Goal: Task Accomplishment & Management: Manage account settings

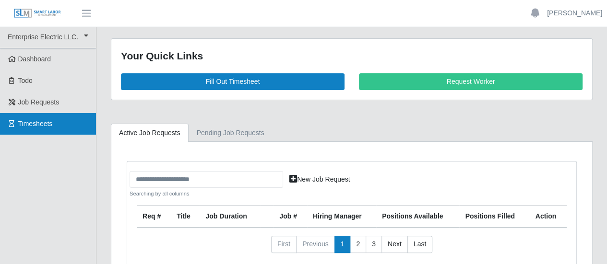
click at [27, 123] on span "Timesheets" at bounding box center [35, 124] width 35 height 8
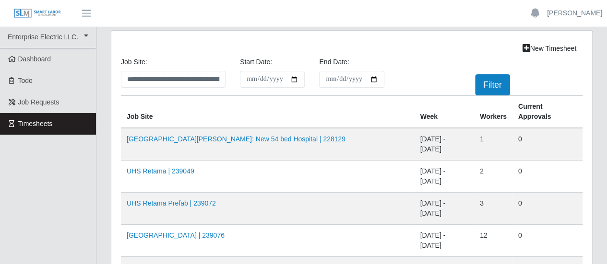
scroll to position [48, 0]
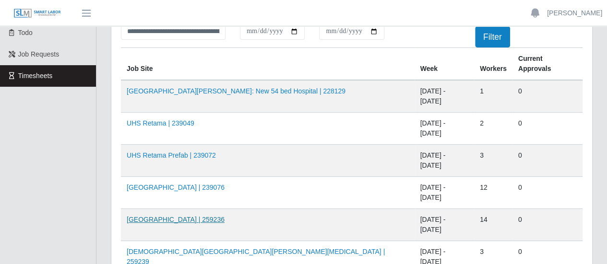
click at [184, 216] on link "HCA Methodist Hospital | 259236" at bounding box center [176, 220] width 98 height 8
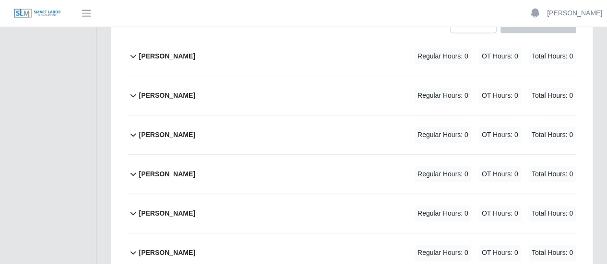
scroll to position [144, 0]
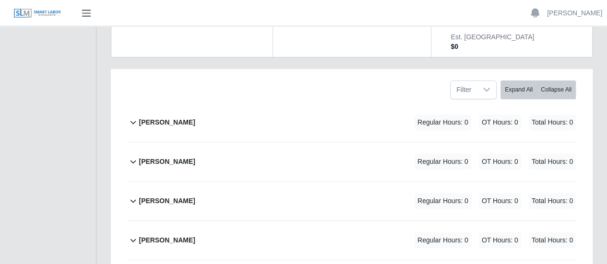
click at [88, 11] on span "button" at bounding box center [86, 13] width 12 height 11
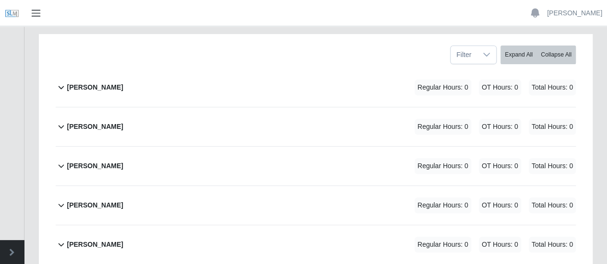
click at [37, 12] on span "button" at bounding box center [36, 13] width 12 height 11
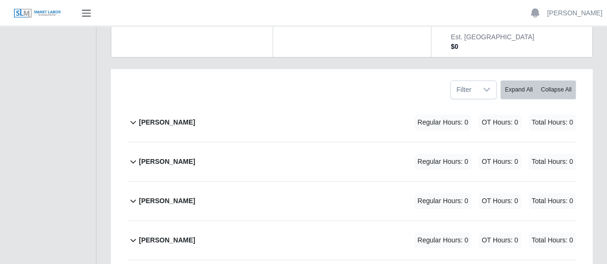
click at [85, 17] on span "button" at bounding box center [86, 13] width 12 height 11
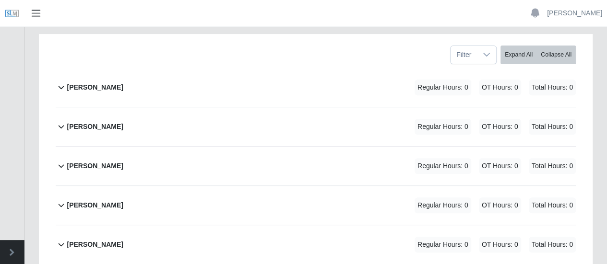
click at [33, 11] on span "button" at bounding box center [36, 13] width 12 height 11
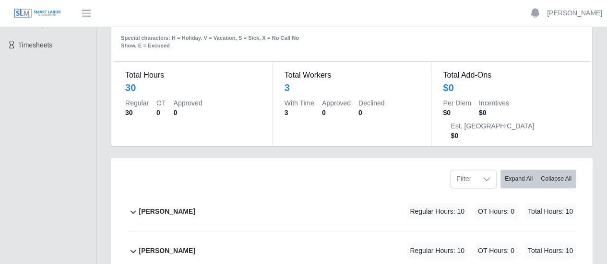
scroll to position [147, 0]
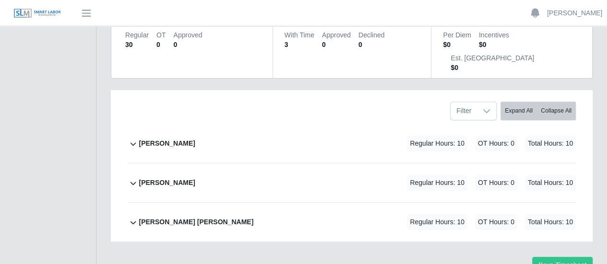
click at [162, 139] on b "[PERSON_NAME]" at bounding box center [167, 144] width 56 height 10
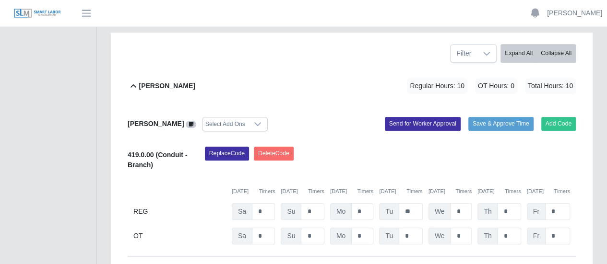
scroll to position [201, 0]
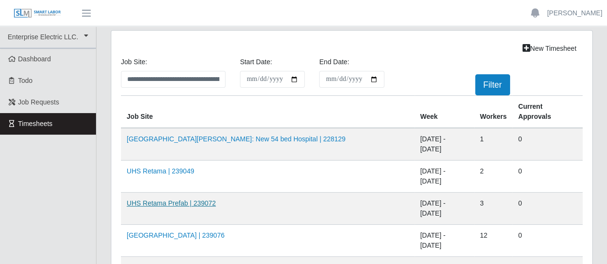
click at [164, 200] on link "UHS Retama Prefab | 239072" at bounding box center [171, 204] width 89 height 8
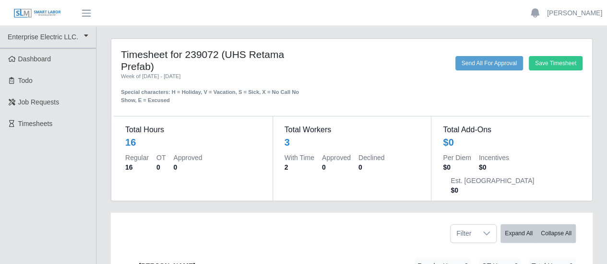
scroll to position [96, 0]
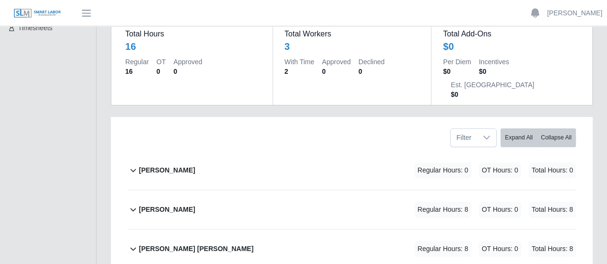
click at [158, 165] on b "Joseph Sanchez" at bounding box center [167, 170] width 56 height 10
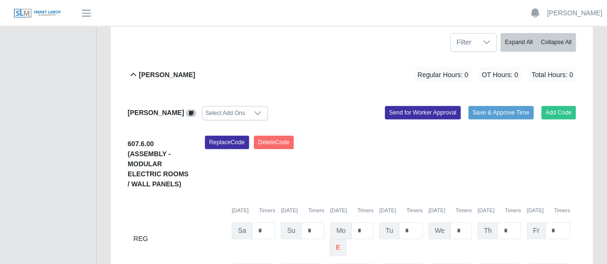
scroll to position [192, 0]
drag, startPoint x: 363, startPoint y: 206, endPoint x: 349, endPoint y: 206, distance: 13.4
click at [349, 222] on div "Mo * e" at bounding box center [351, 239] width 43 height 34
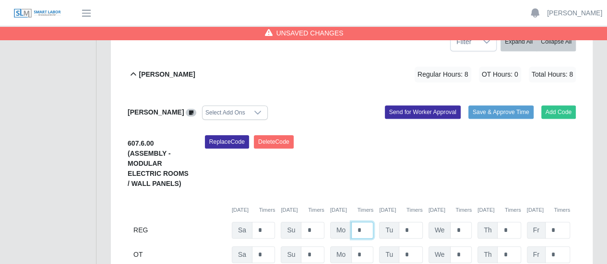
type input "*"
click at [412, 222] on input "*" at bounding box center [411, 230] width 24 height 17
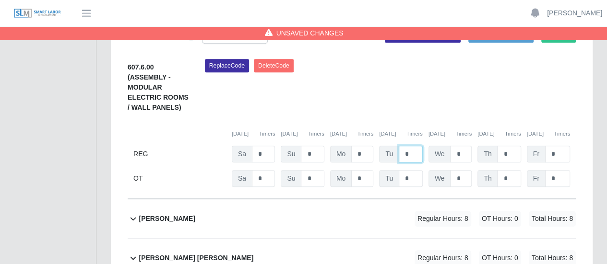
scroll to position [328, 0]
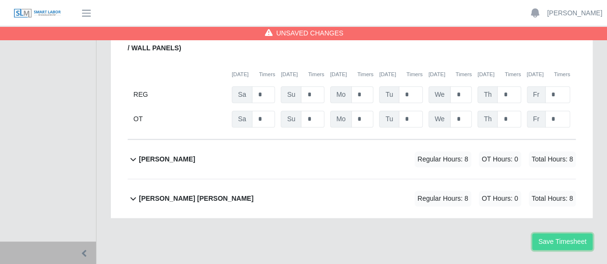
click at [577, 234] on button "Save Timesheet" at bounding box center [562, 242] width 60 height 17
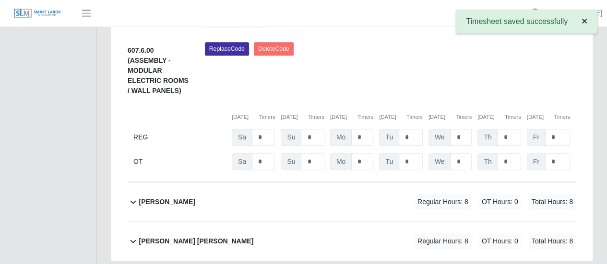
scroll to position [232, 0]
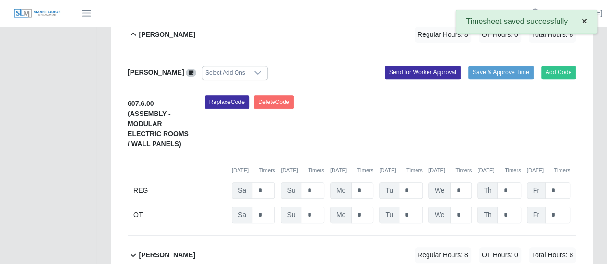
click at [581, 19] on span "×" at bounding box center [584, 20] width 6 height 11
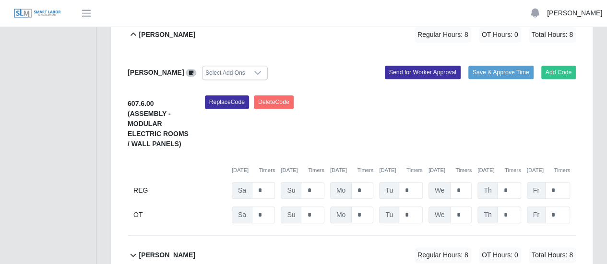
click at [569, 15] on link "[PERSON_NAME]" at bounding box center [574, 13] width 55 height 10
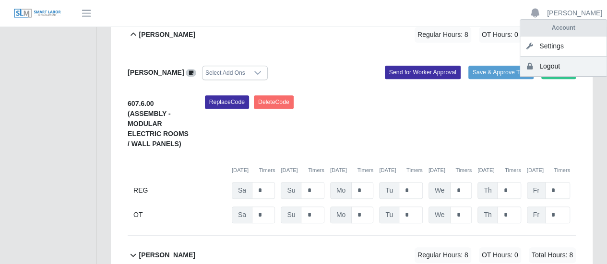
click at [550, 66] on link "Logout" at bounding box center [563, 67] width 86 height 20
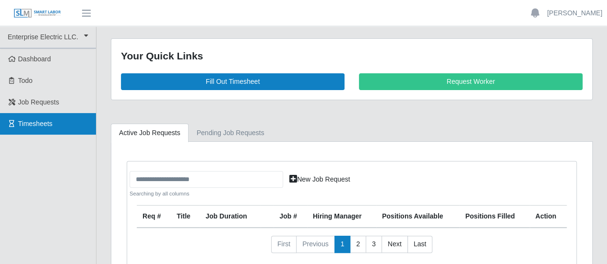
click at [37, 121] on span "Timesheets" at bounding box center [35, 124] width 35 height 8
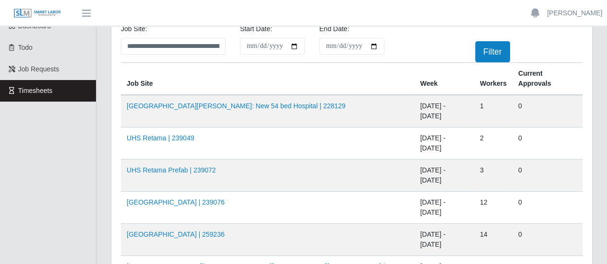
scroll to position [48, 0]
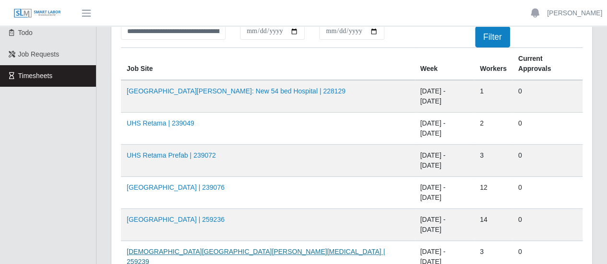
click at [163, 248] on link "[DEMOGRAPHIC_DATA][GEOGRAPHIC_DATA][PERSON_NAME][MEDICAL_DATA] | 259239" at bounding box center [256, 257] width 258 height 18
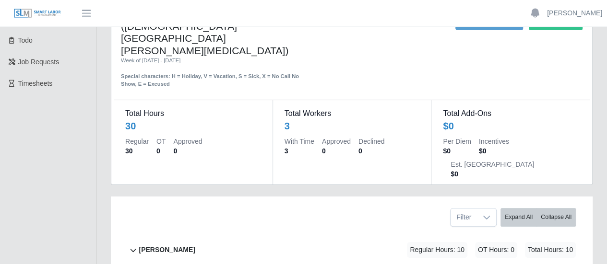
scroll to position [96, 0]
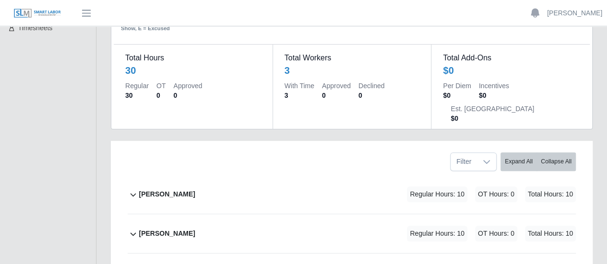
click at [149, 189] on b "Joseph Sanchez" at bounding box center [167, 194] width 56 height 10
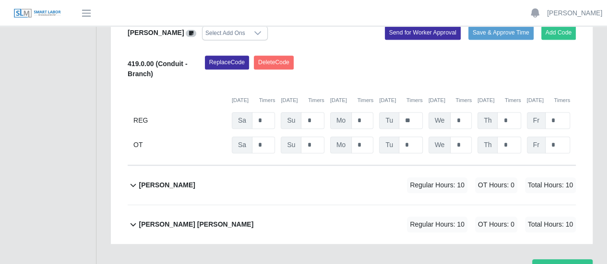
scroll to position [297, 0]
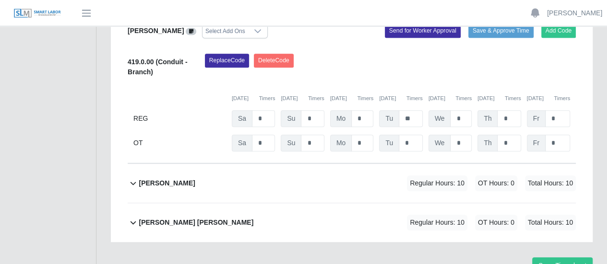
click at [175, 178] on b "Pablo Hernandez" at bounding box center [167, 183] width 56 height 10
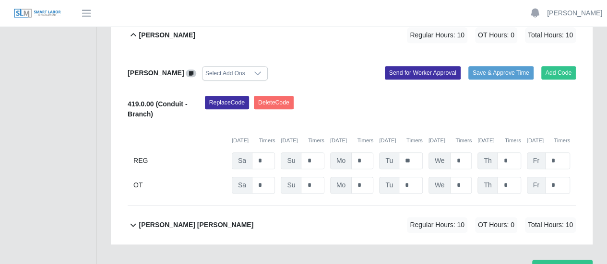
scroll to position [448, 0]
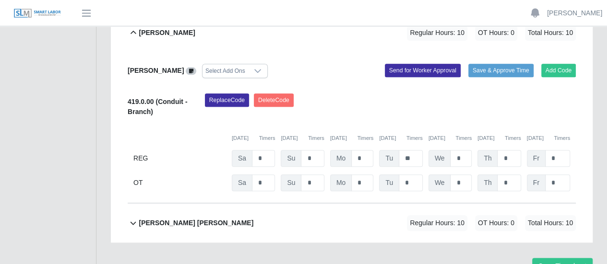
click at [191, 218] on b "Victor Francisco Garcias Perez" at bounding box center [196, 223] width 115 height 10
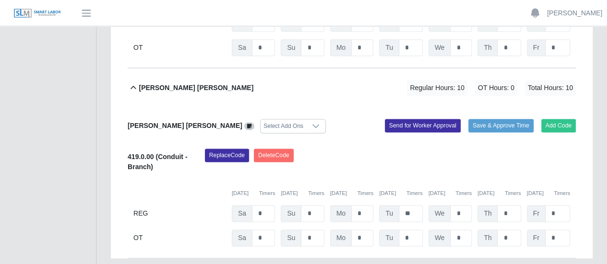
scroll to position [599, 0]
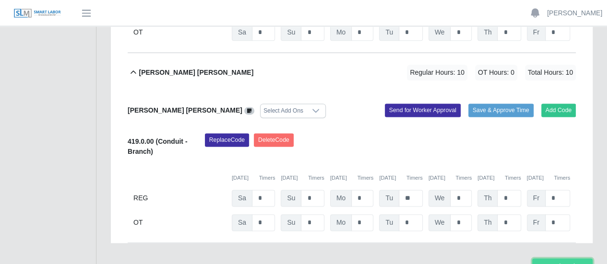
click at [556, 259] on button "Save Timesheet" at bounding box center [562, 267] width 60 height 17
